Goal: Information Seeking & Learning: Find specific page/section

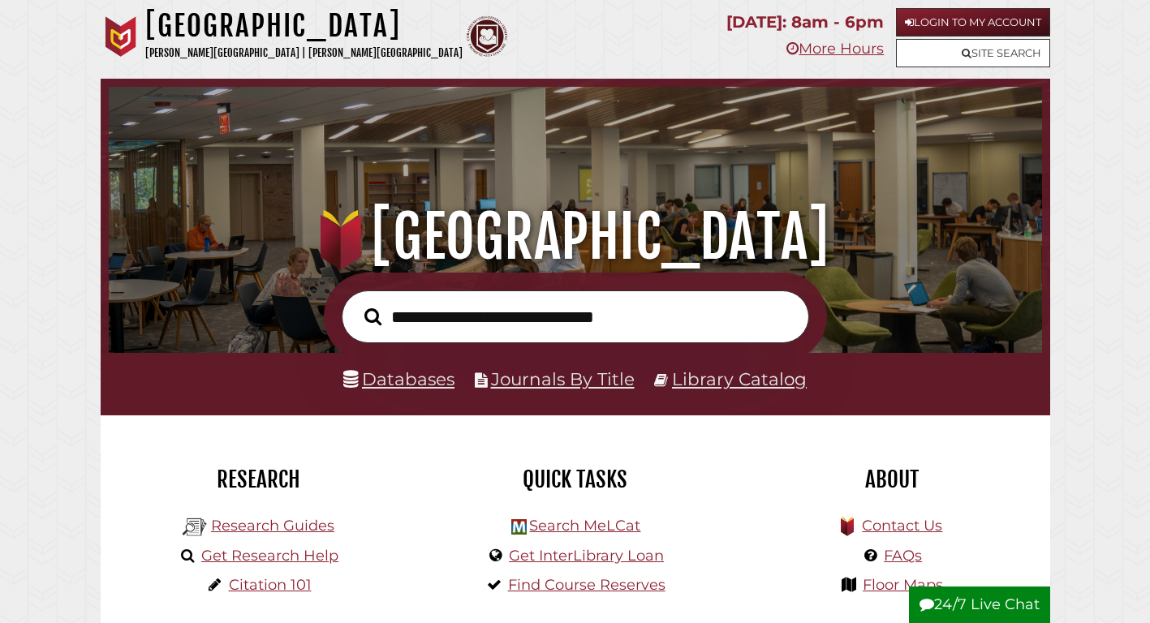
scroll to position [308, 925]
click at [422, 331] on input "text" at bounding box center [576, 317] width 468 height 53
click at [409, 379] on link "Databases" at bounding box center [398, 378] width 111 height 21
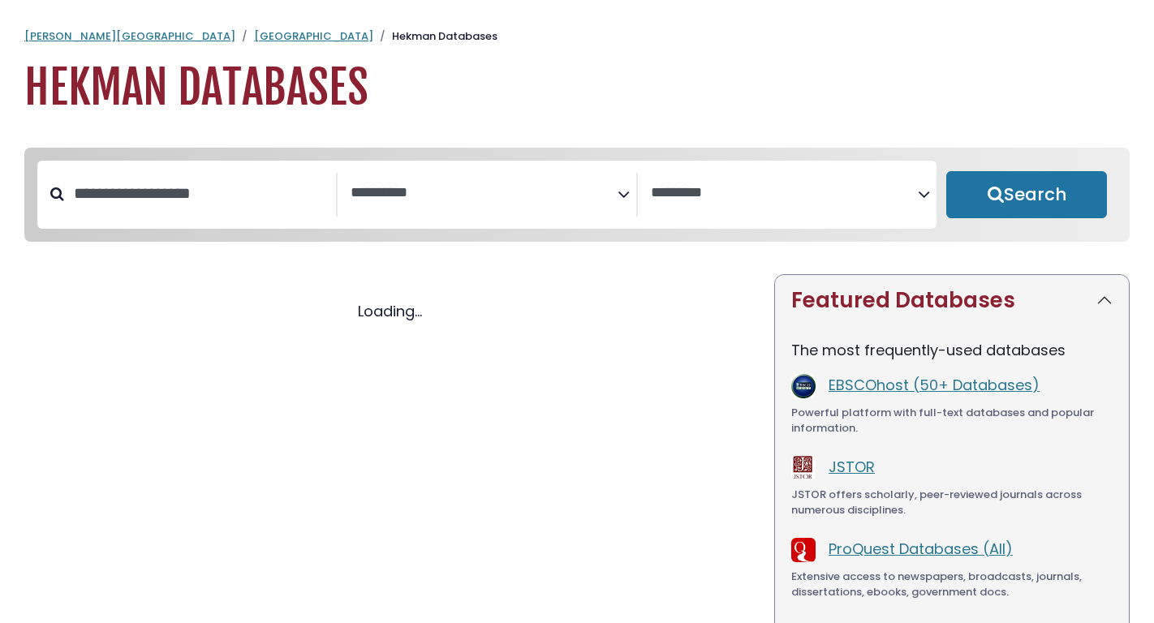
select select "Database Subject Filter"
select select "Database Vendors Filter"
select select "Database Subject Filter"
select select "Database Vendors Filter"
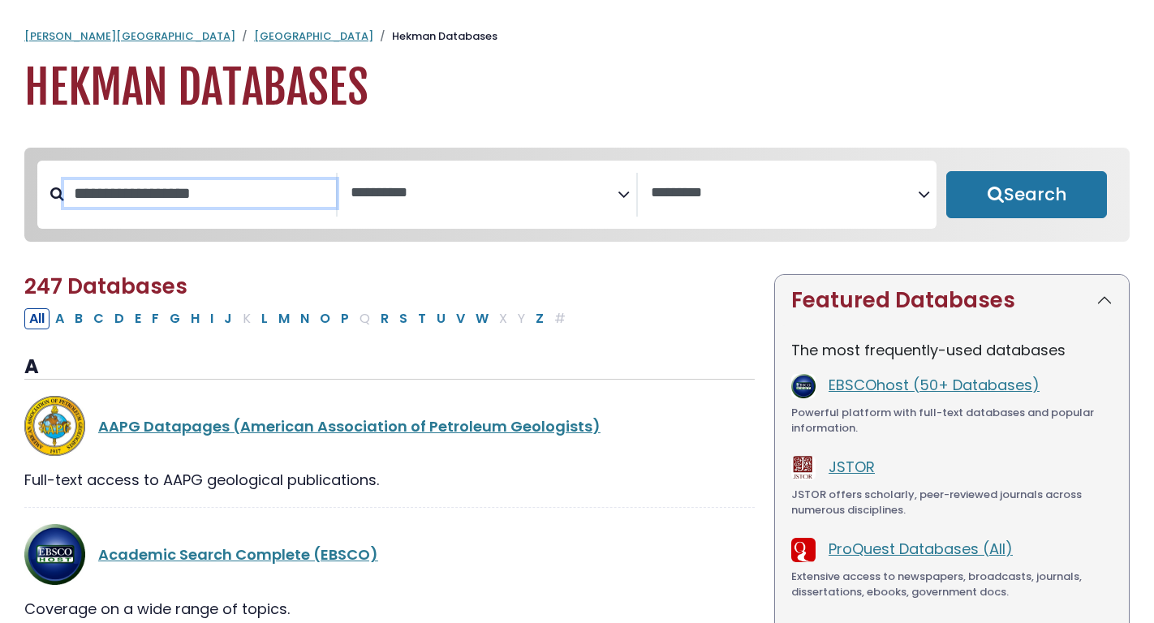
click at [184, 198] on input "Search database by title or keyword" at bounding box center [200, 193] width 272 height 27
type input "****"
click at [946, 171] on button "Search" at bounding box center [1026, 194] width 161 height 47
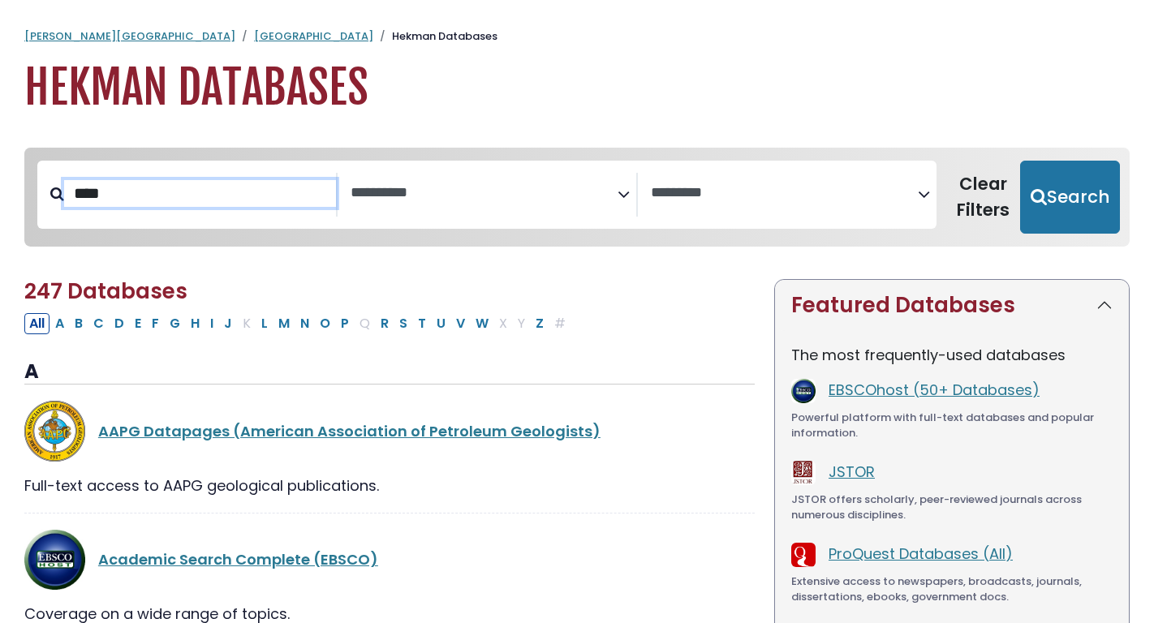
select select "Database Subject Filter"
select select "Database Vendors Filter"
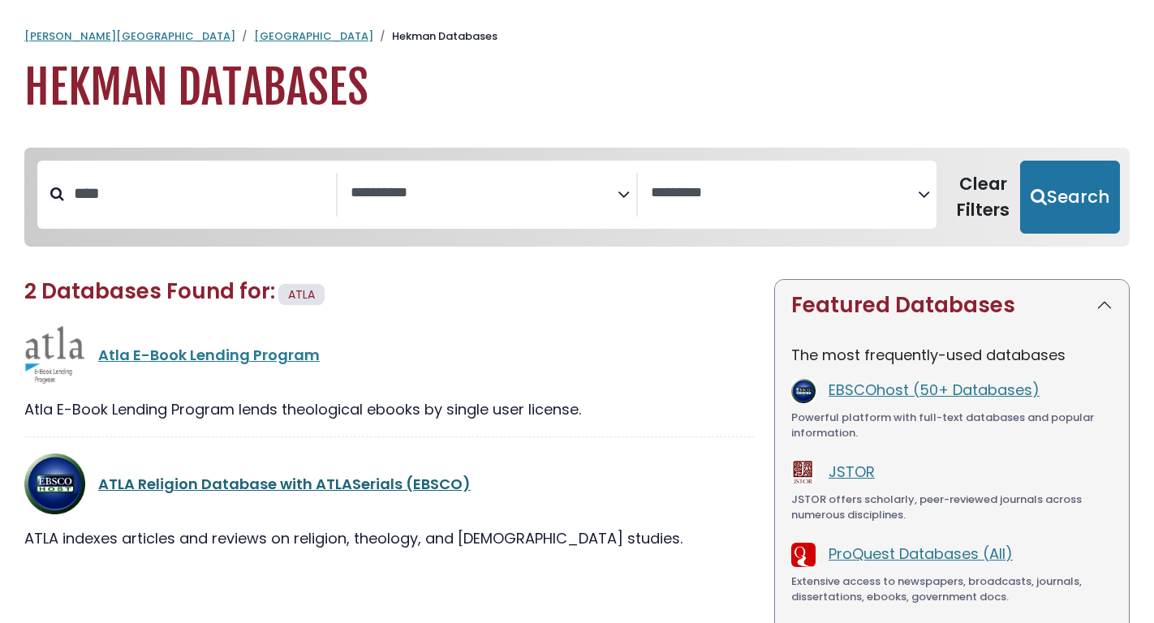
click at [159, 481] on link "ATLA Religion Database with ATLASerials (EBSCO)" at bounding box center [284, 484] width 373 height 20
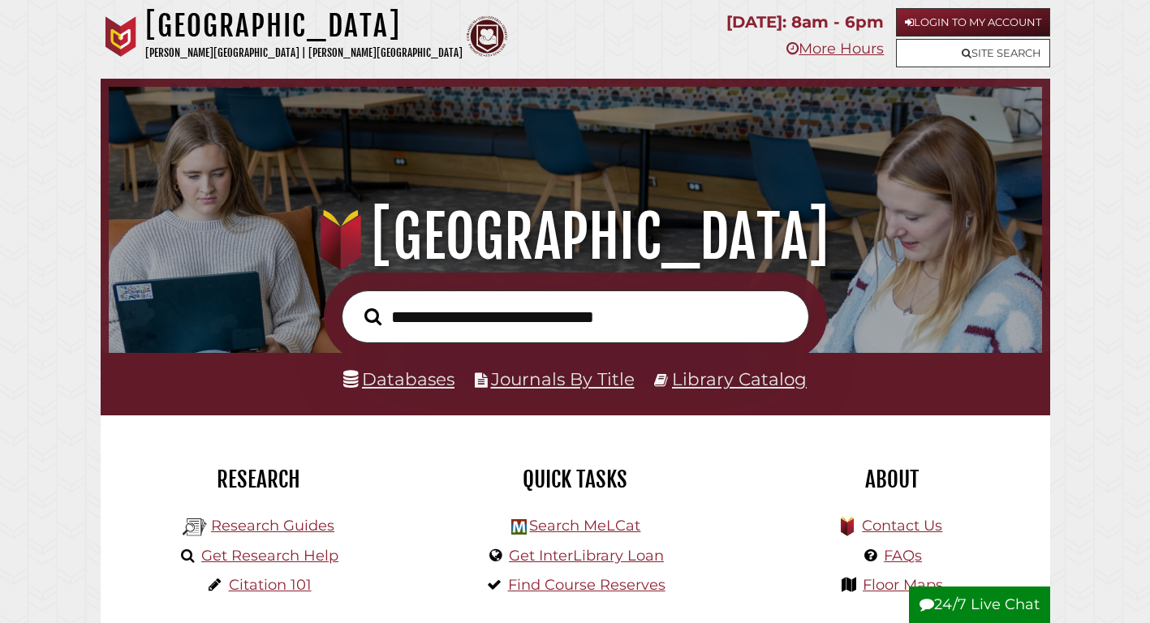
scroll to position [308, 925]
click at [457, 330] on input "text" at bounding box center [576, 317] width 468 height 53
click at [440, 319] on input "text" at bounding box center [576, 317] width 468 height 53
type input "****"
click at [356, 304] on button "Search" at bounding box center [372, 317] width 33 height 26
